Goal: Task Accomplishment & Management: Manage account settings

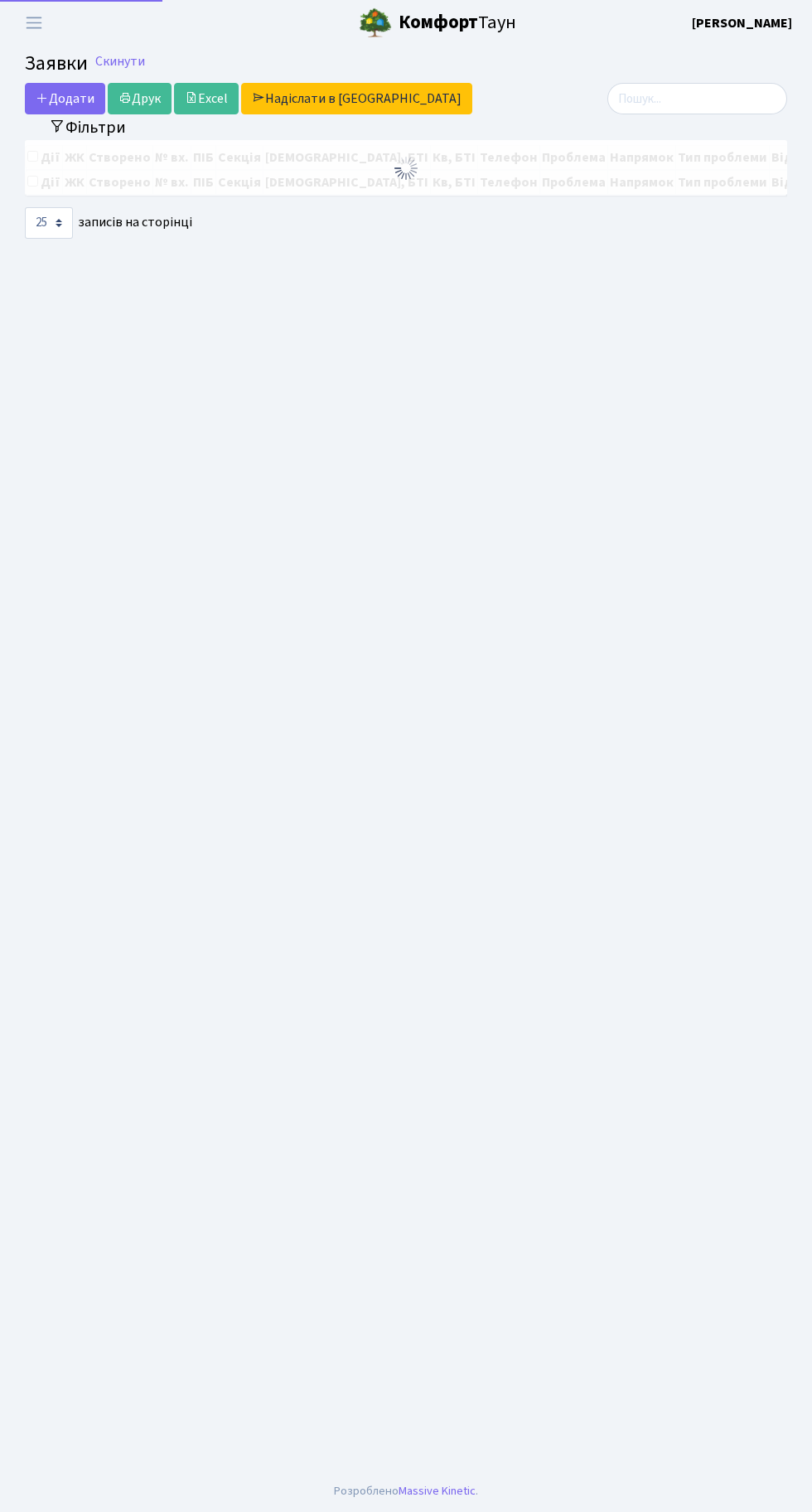
select select "25"
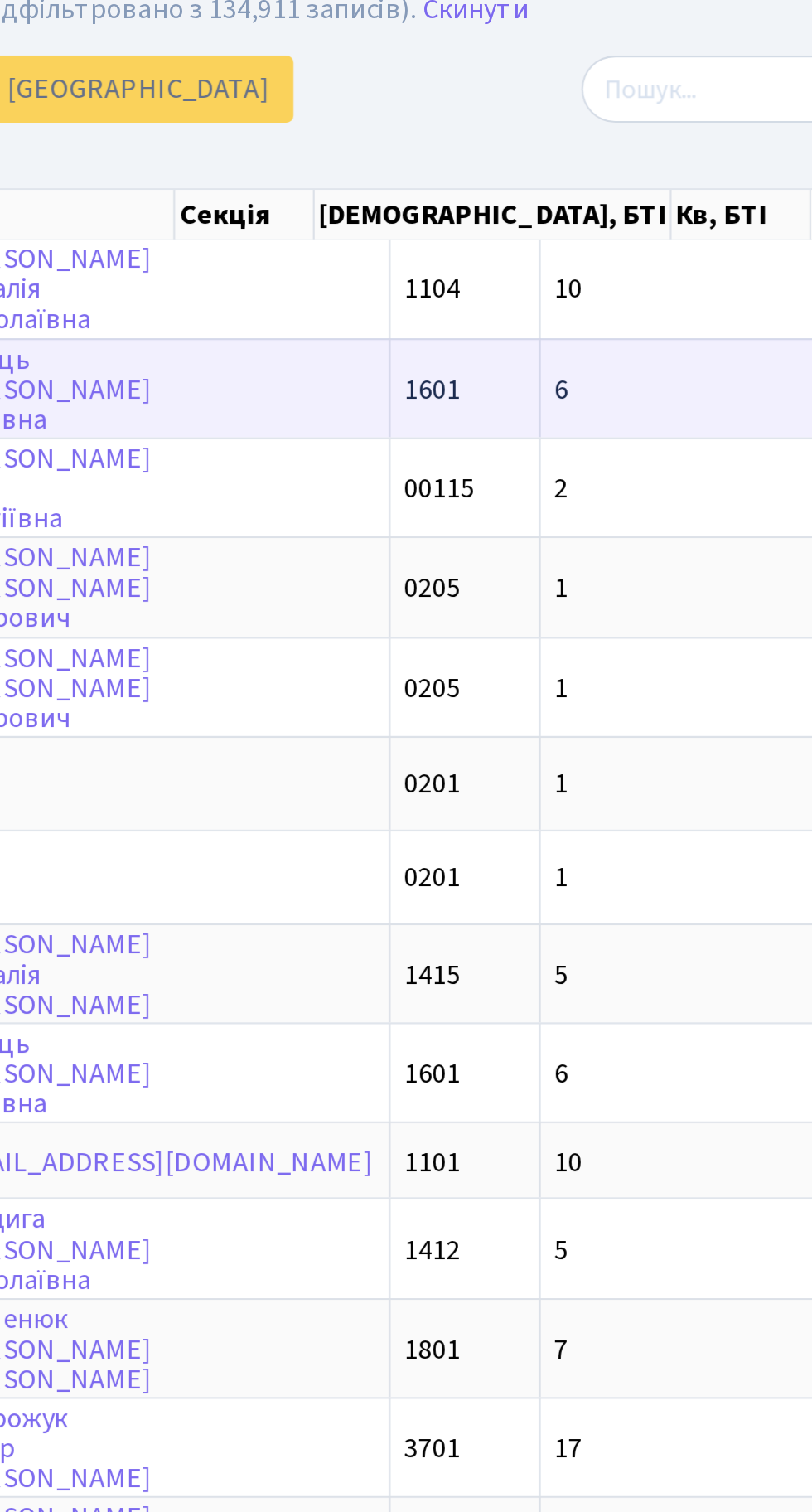
click at [588, 242] on td "6" at bounding box center [683, 243] width 190 height 46
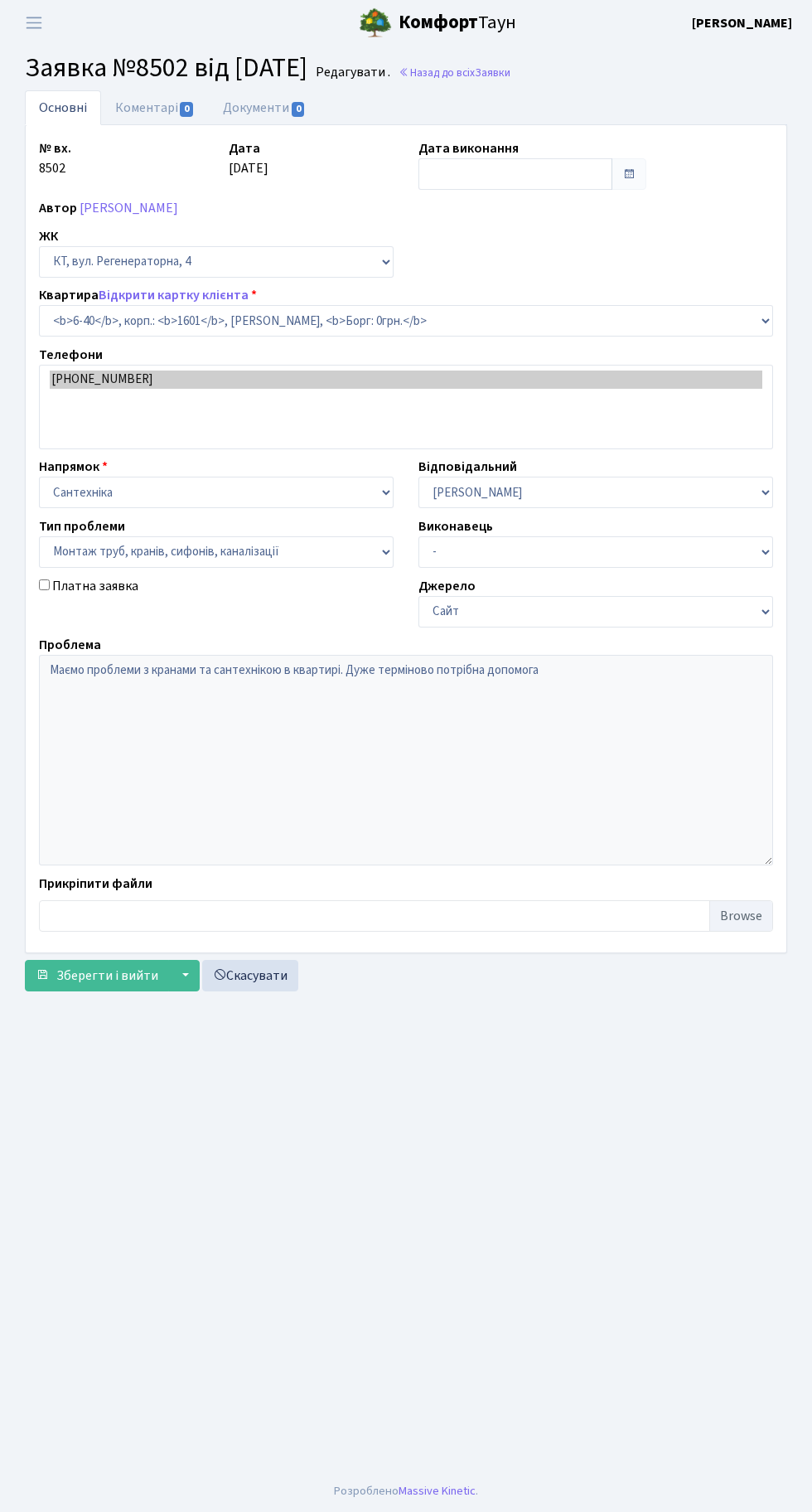
select select "5220"
select select "37"
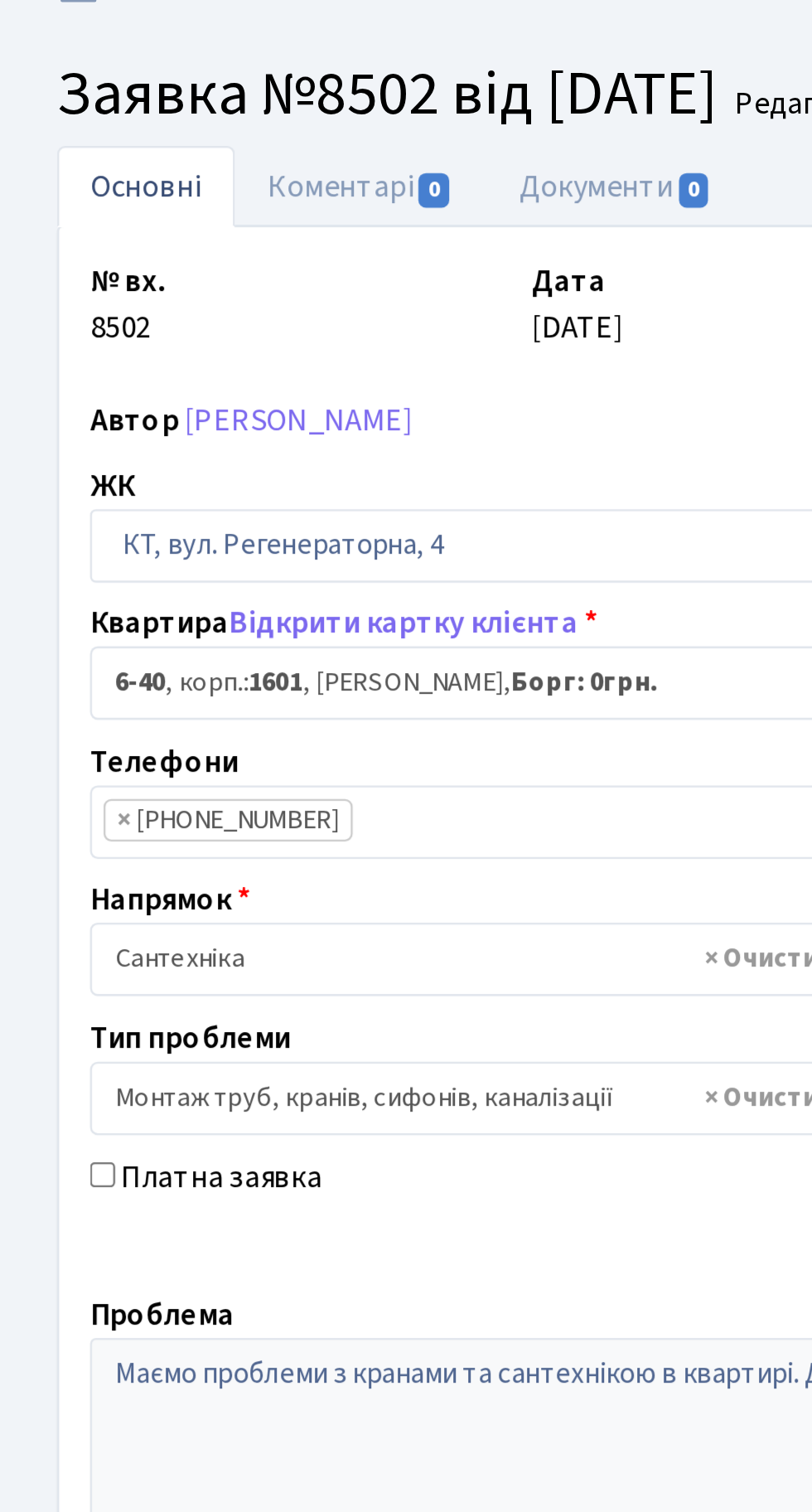
click at [112, 379] on li "× +380987135323" at bounding box center [98, 379] width 107 height 18
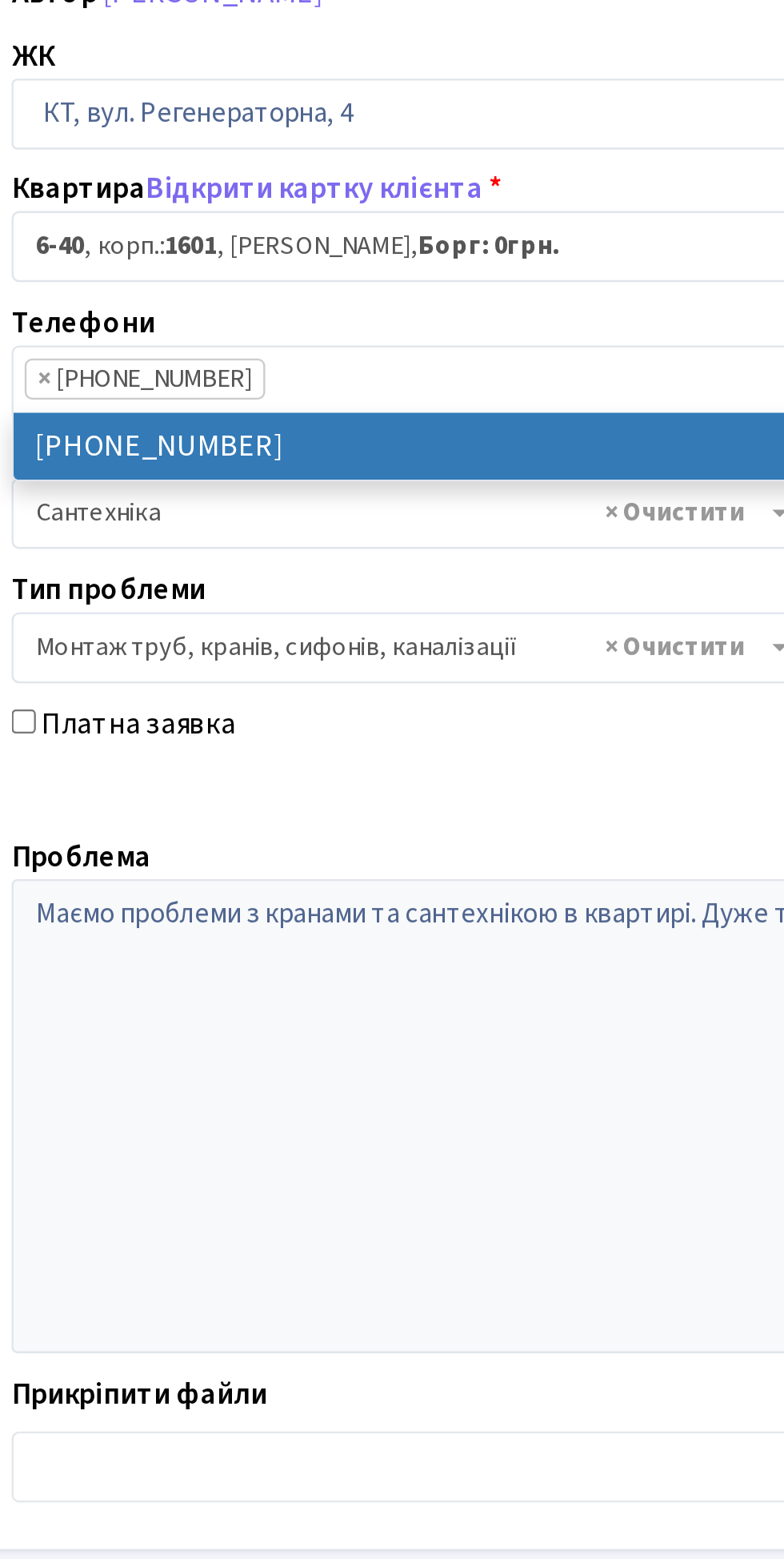
click at [243, 336] on div "Телефони +380987135323 × × +380987135323" at bounding box center [392, 358] width 733 height 50
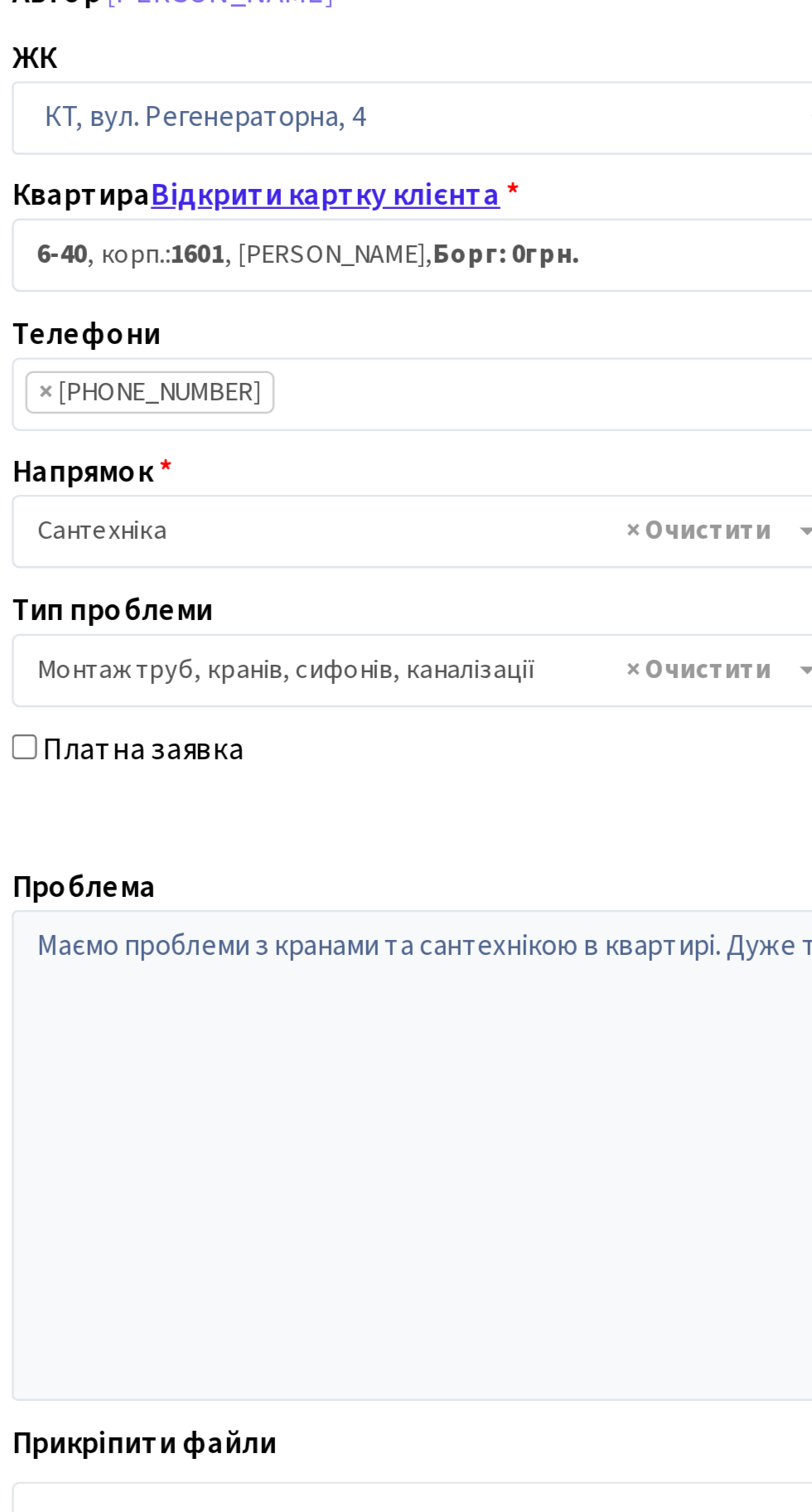
click at [186, 298] on link "Відкрити картку клієнта" at bounding box center [173, 295] width 150 height 18
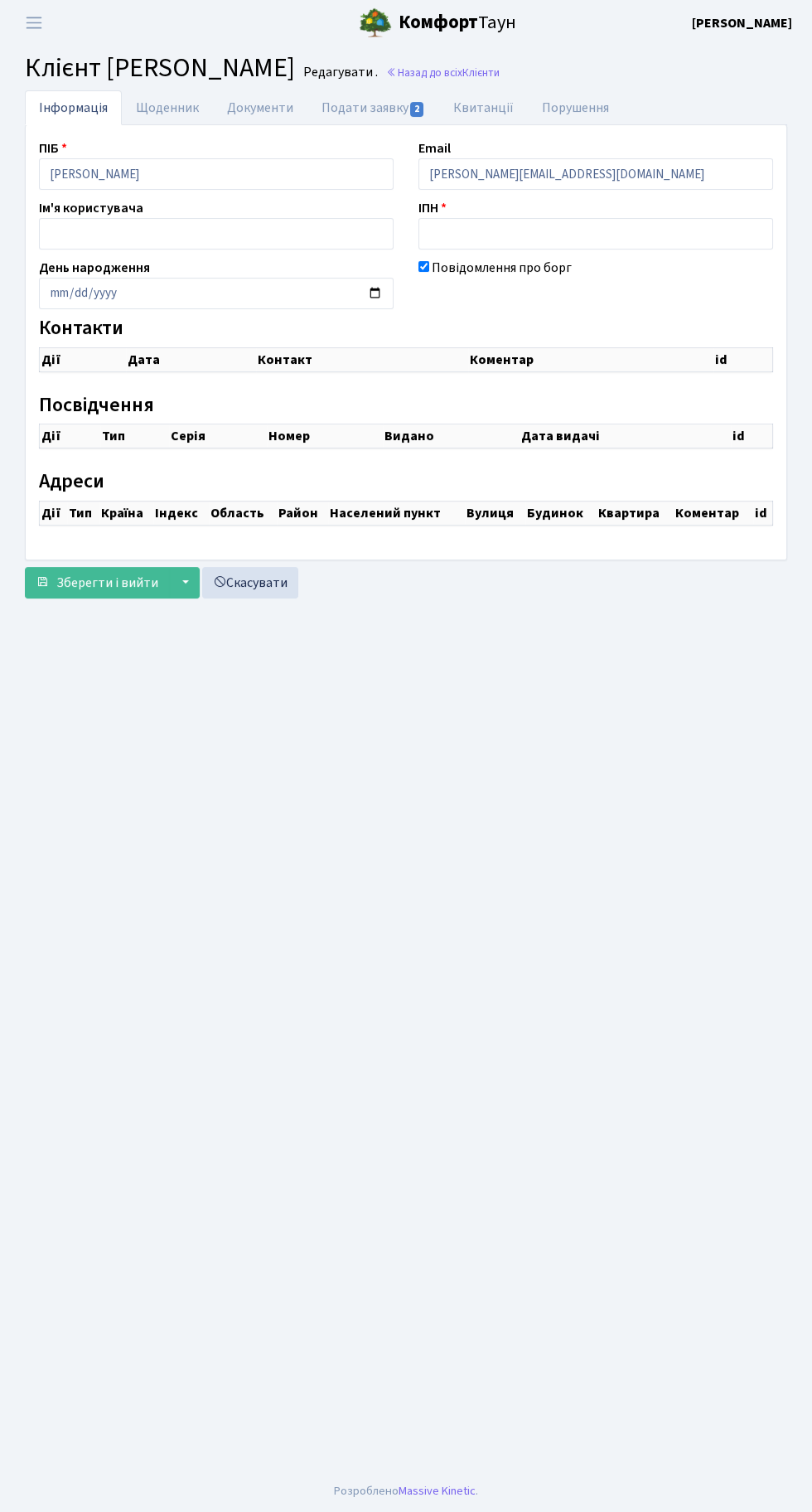
checkbox input "true"
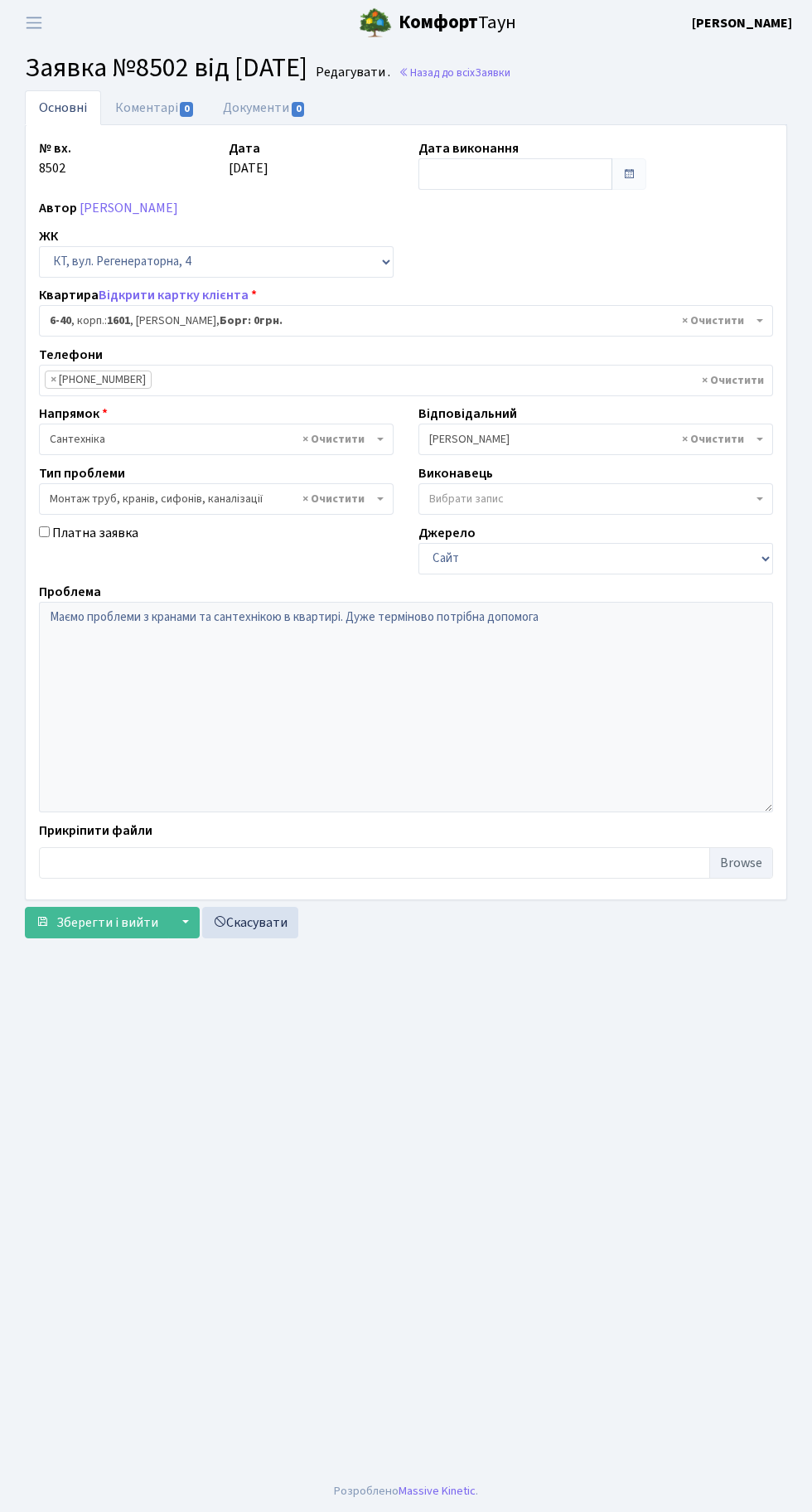
select select "5220"
select select "37"
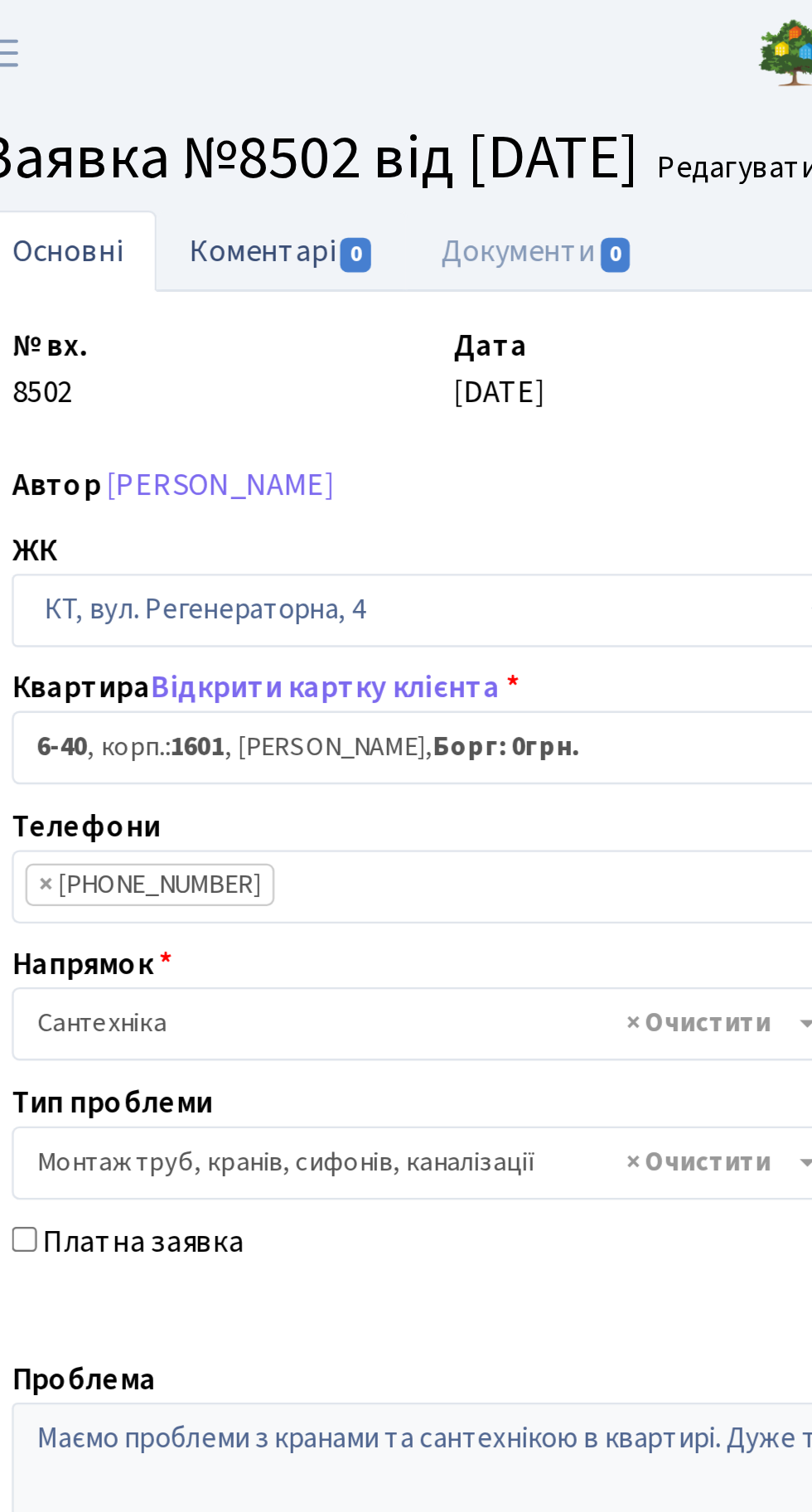
click at [152, 103] on link "Коментарі 0" at bounding box center [155, 107] width 108 height 34
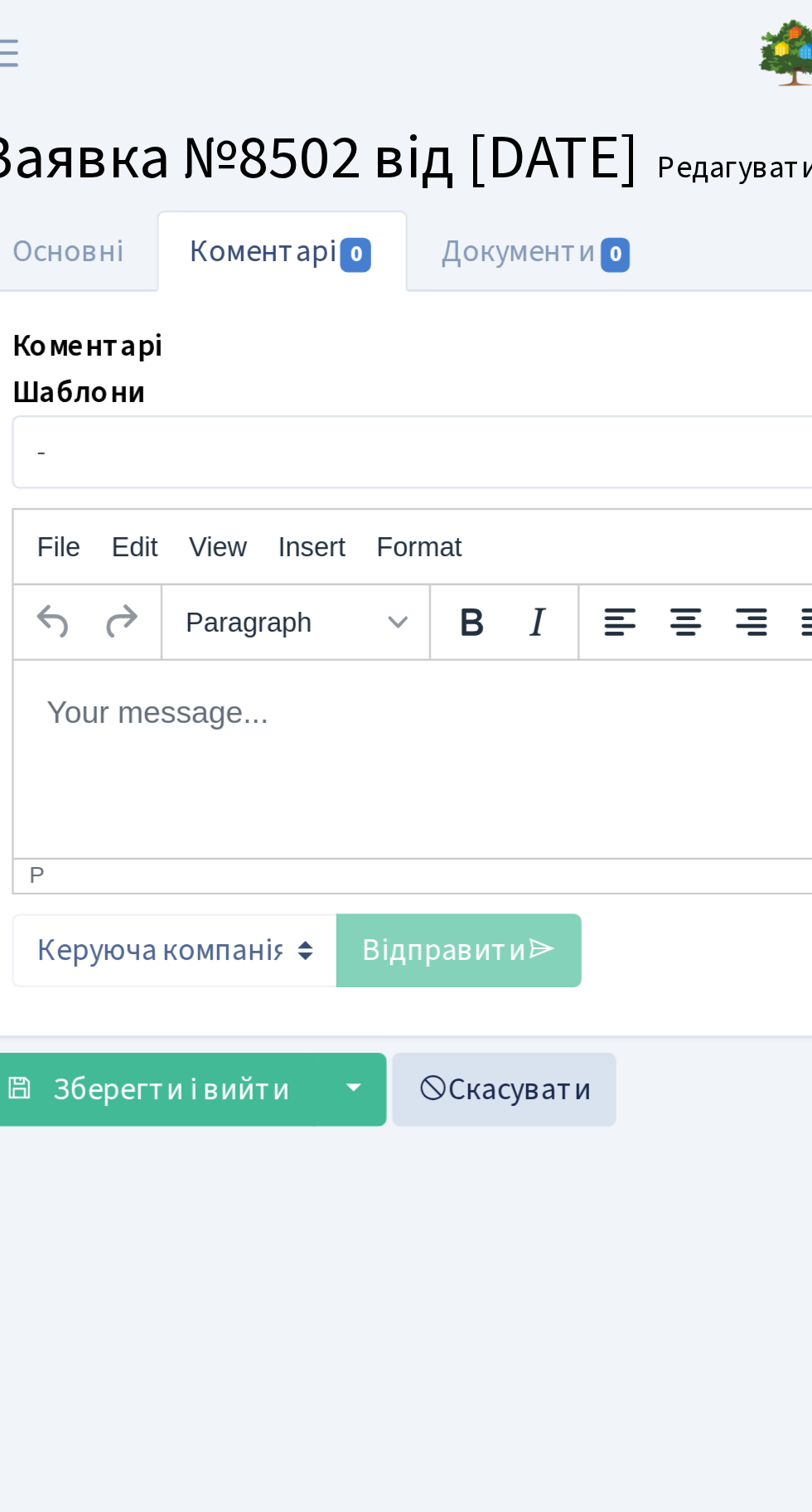
click at [100, 692] on p "Rich Text Area. Press ALT-0 for help." at bounding box center [380, 683] width 707 height 18
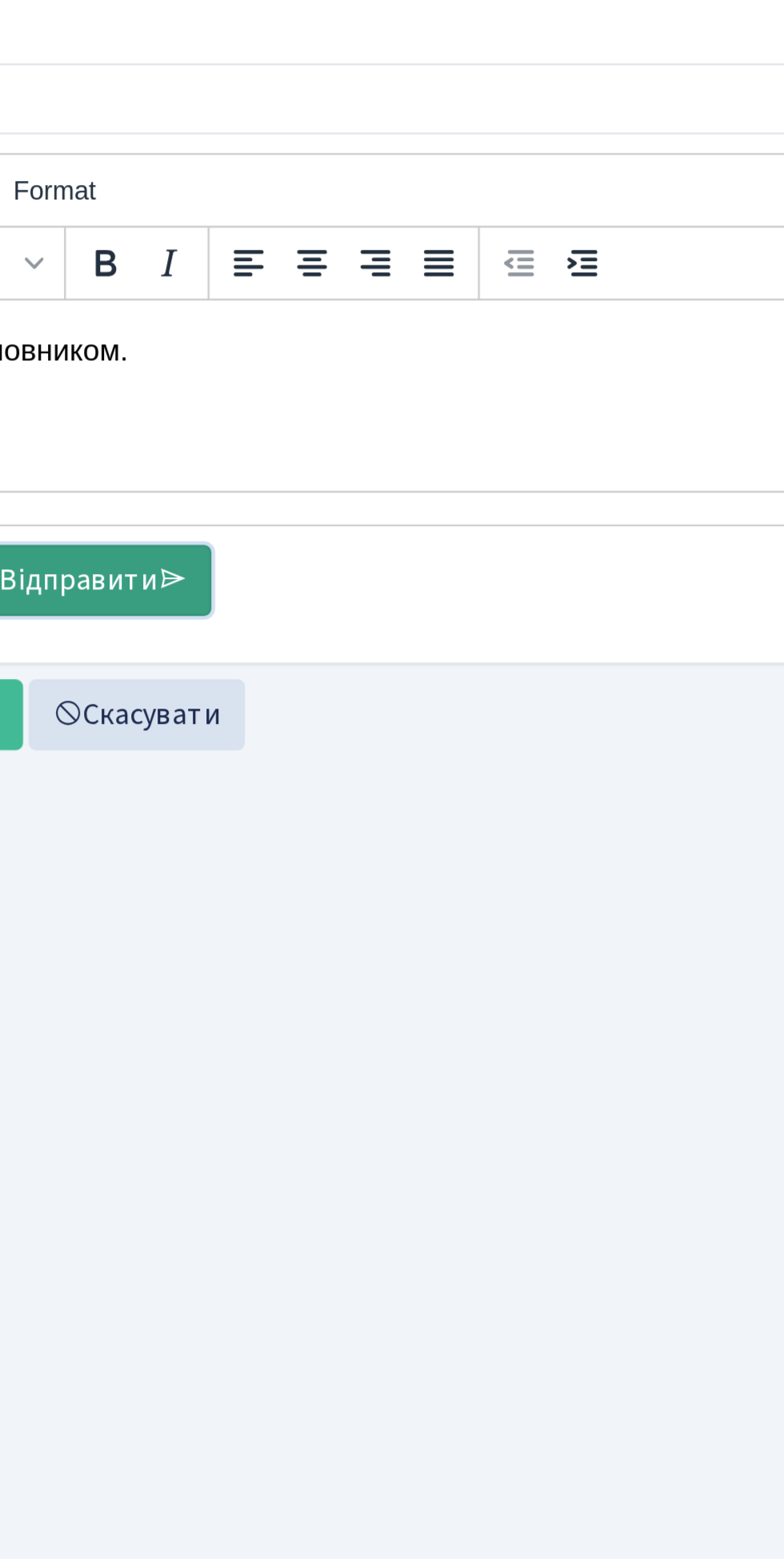
click at [236, 393] on link "Відправити" at bounding box center [223, 393] width 102 height 31
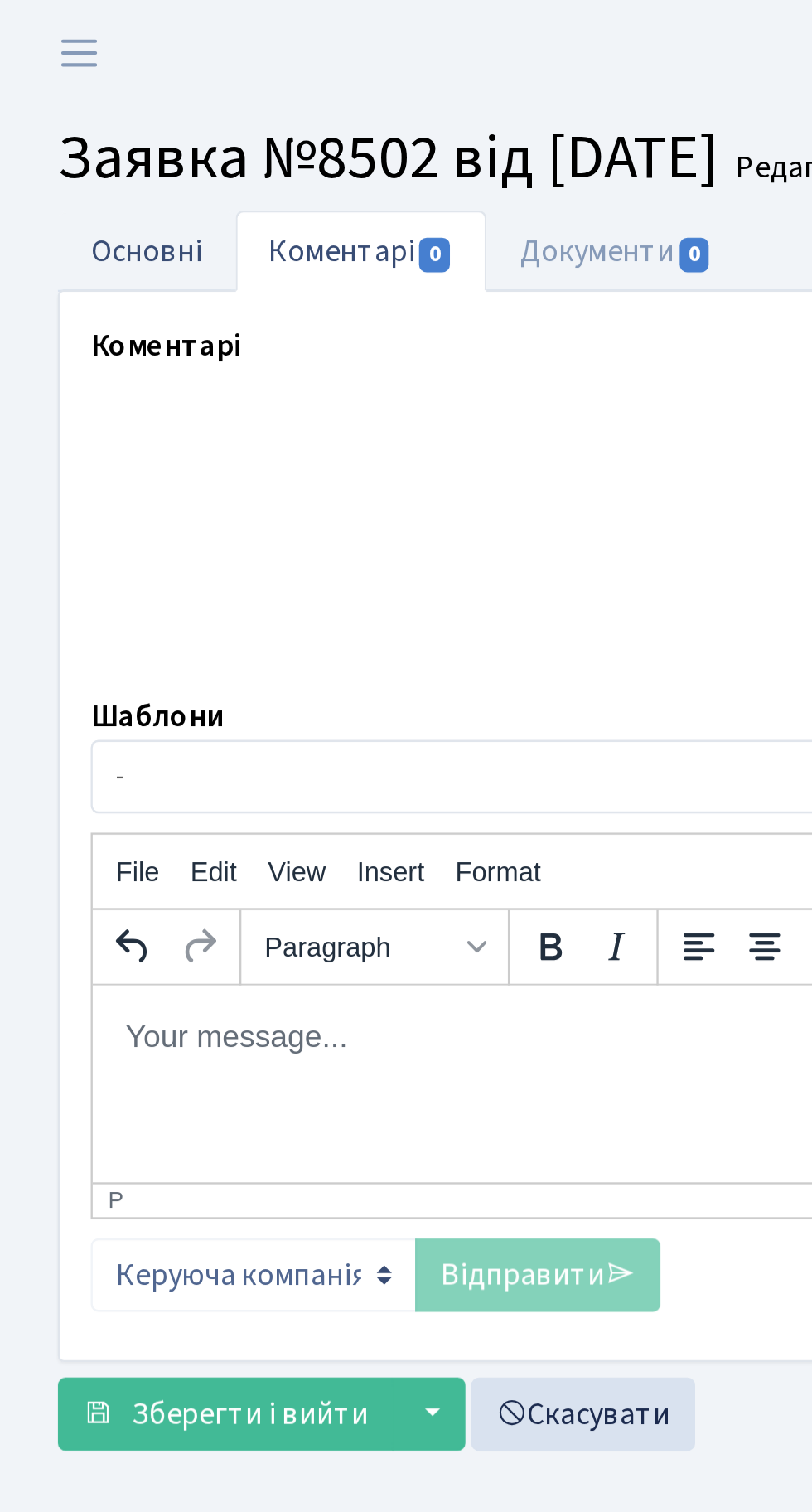
click at [73, 104] on link "Основні" at bounding box center [63, 107] width 76 height 34
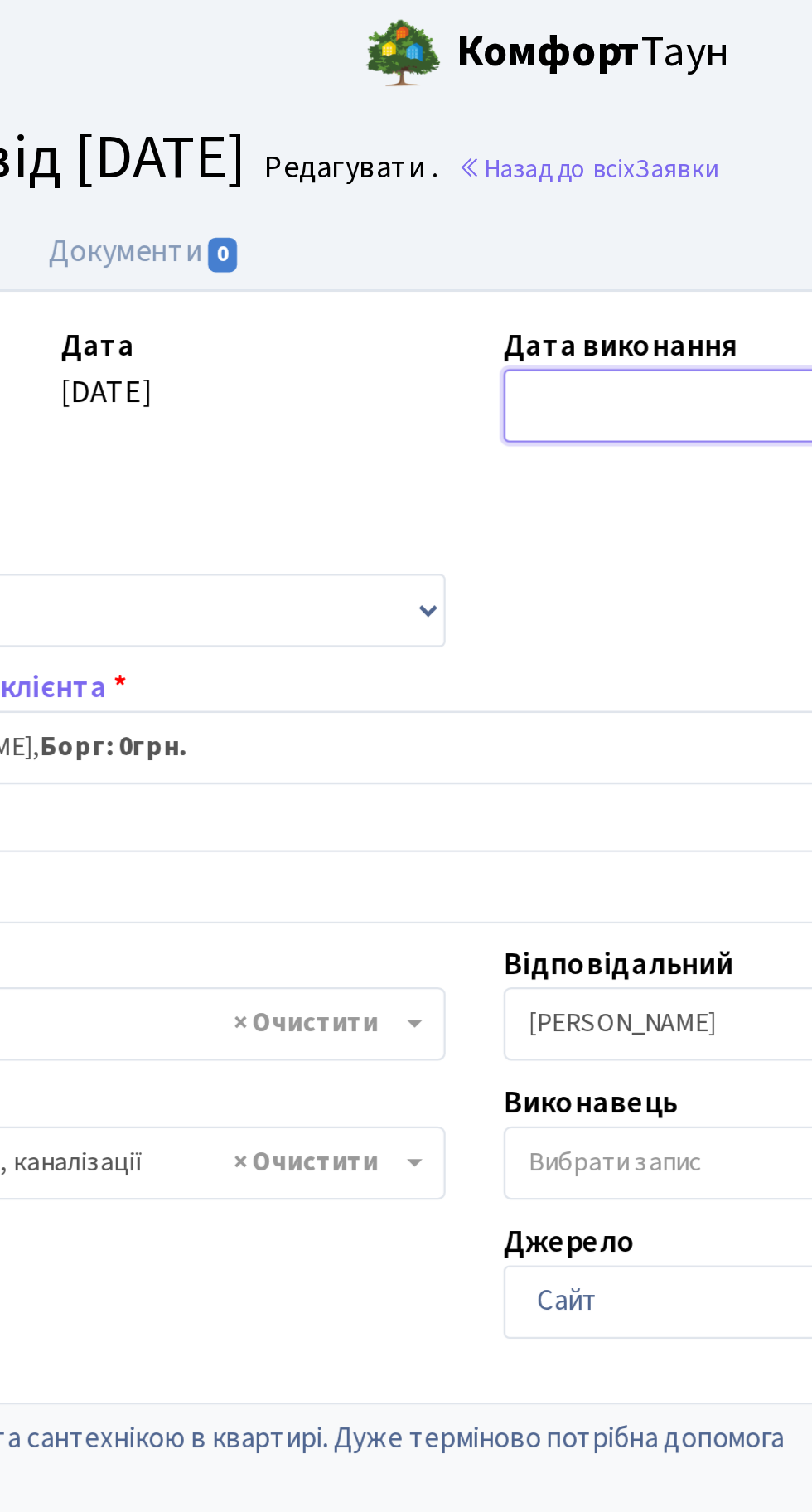
click at [468, 166] on input "text" at bounding box center [515, 174] width 194 height 32
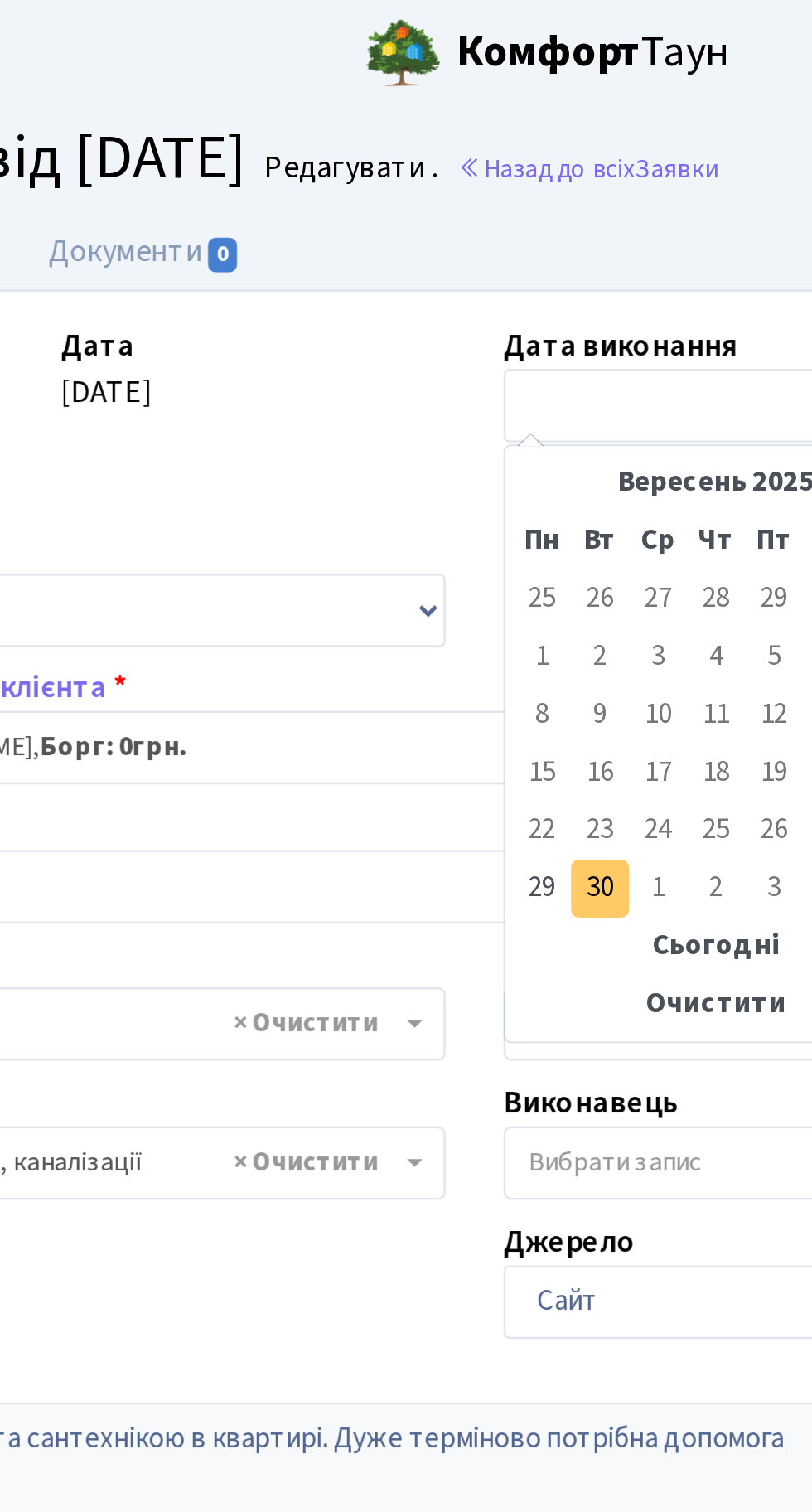
click at [455, 383] on td "30" at bounding box center [460, 381] width 25 height 25
type input "30.09.2025"
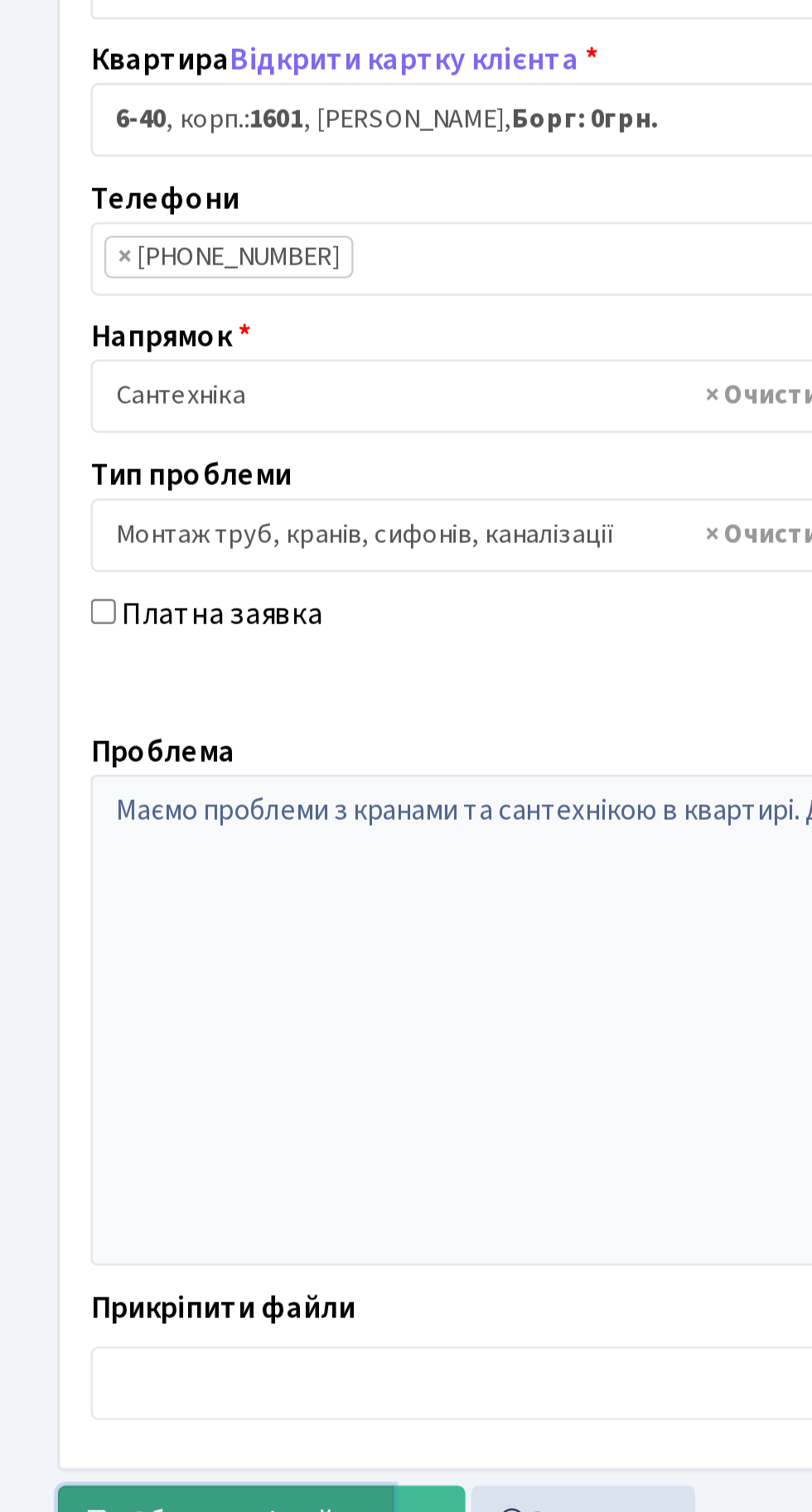
click at [105, 926] on span "Зберегти і вийти" at bounding box center [107, 922] width 102 height 18
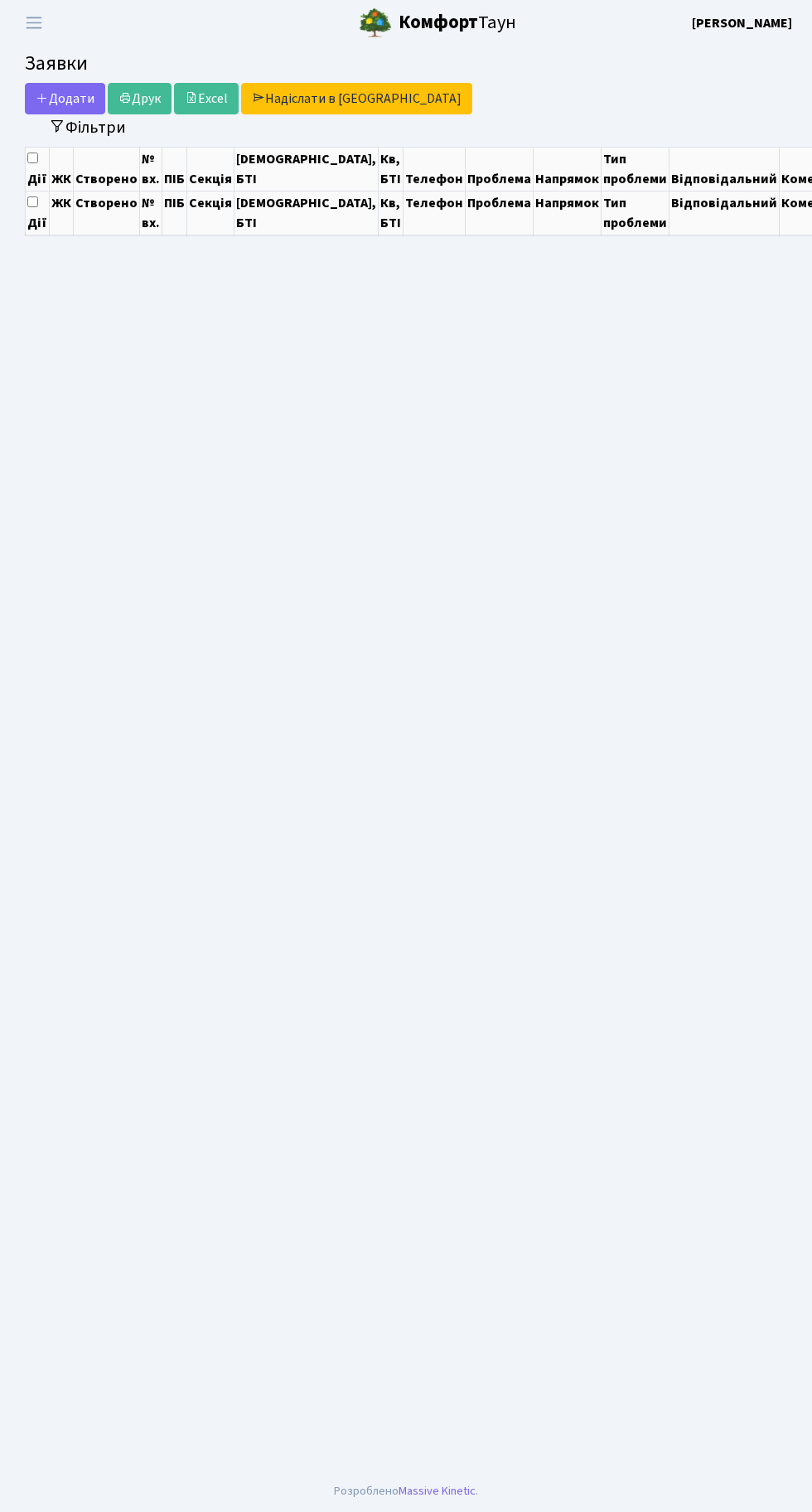
select select "25"
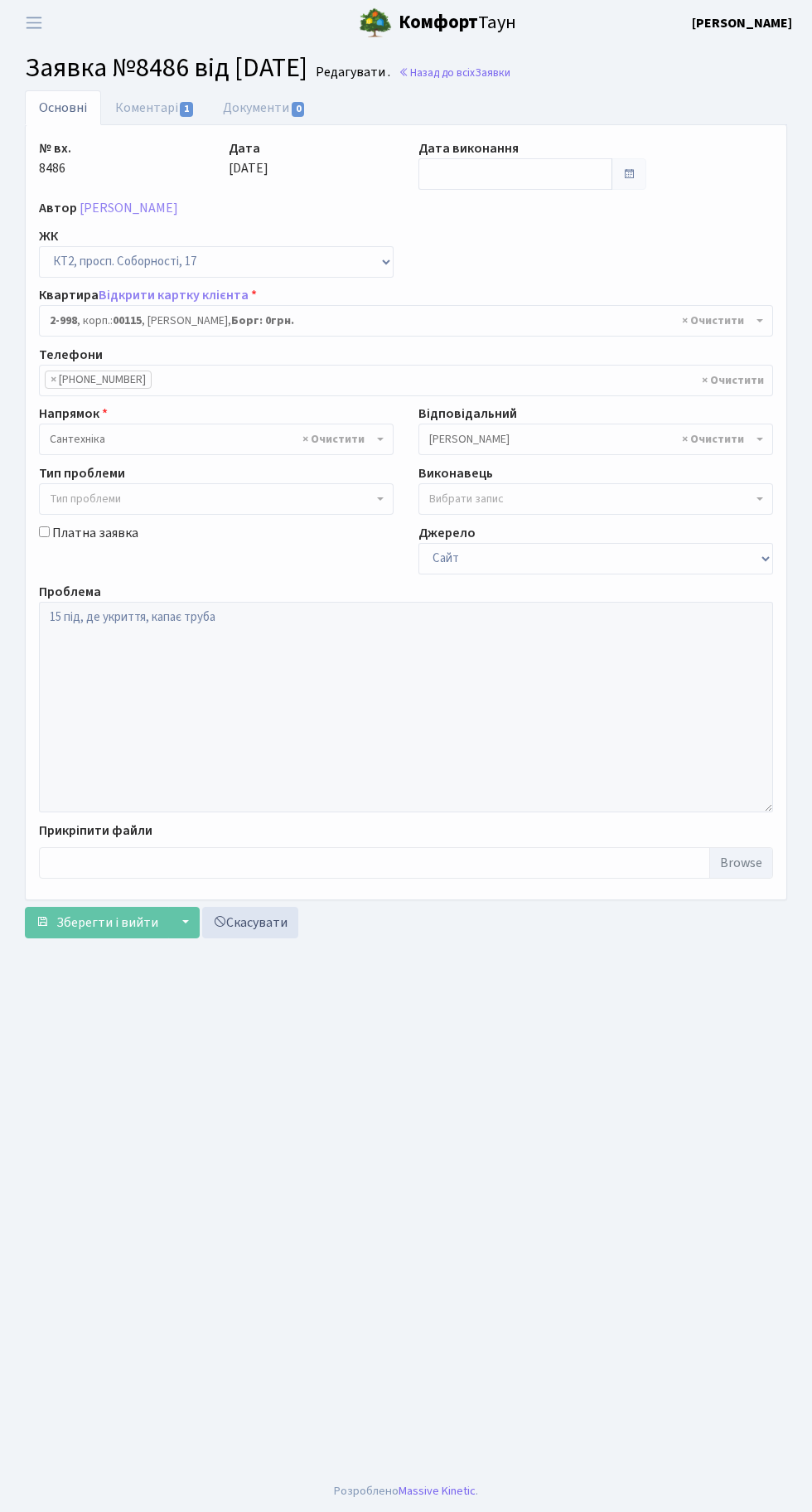
select select "12609"
